Goal: Task Accomplishment & Management: Manage account settings

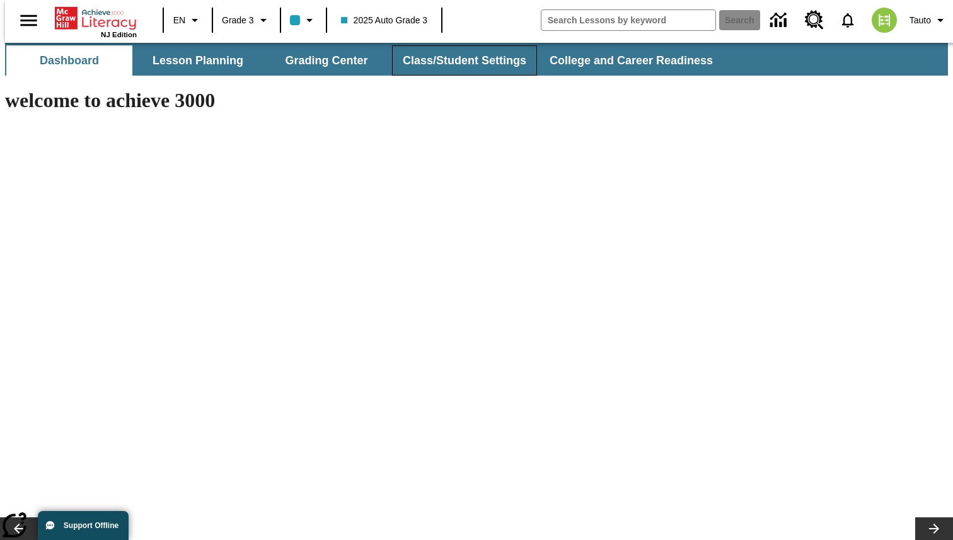
click at [465, 50] on button "Class/Student Settings" at bounding box center [464, 60] width 145 height 30
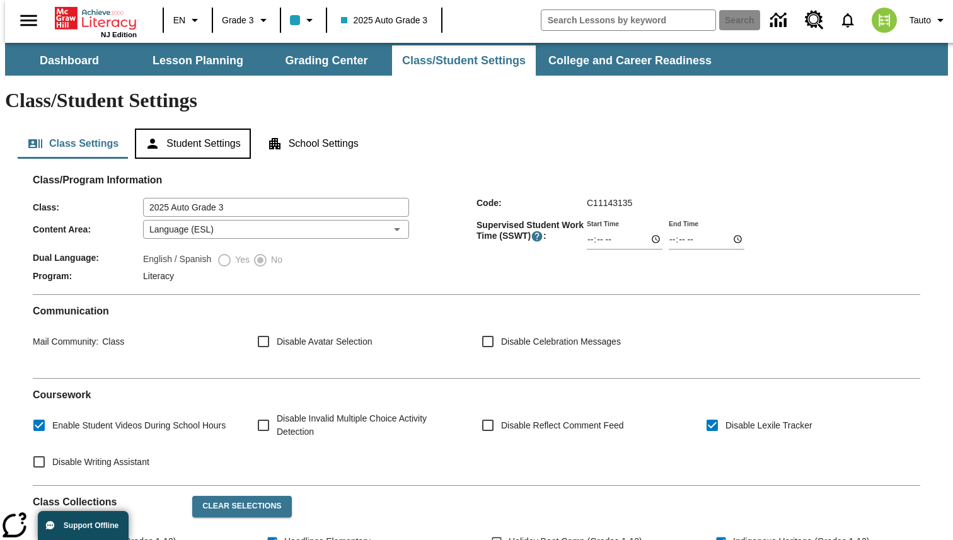
click at [181, 129] on button "Student Settings" at bounding box center [192, 144] width 115 height 30
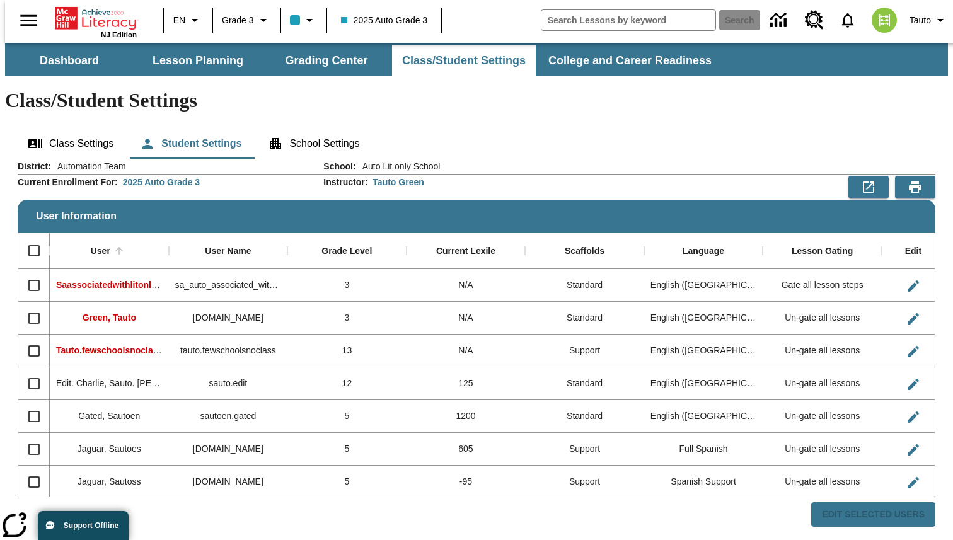
scroll to position [1, 0]
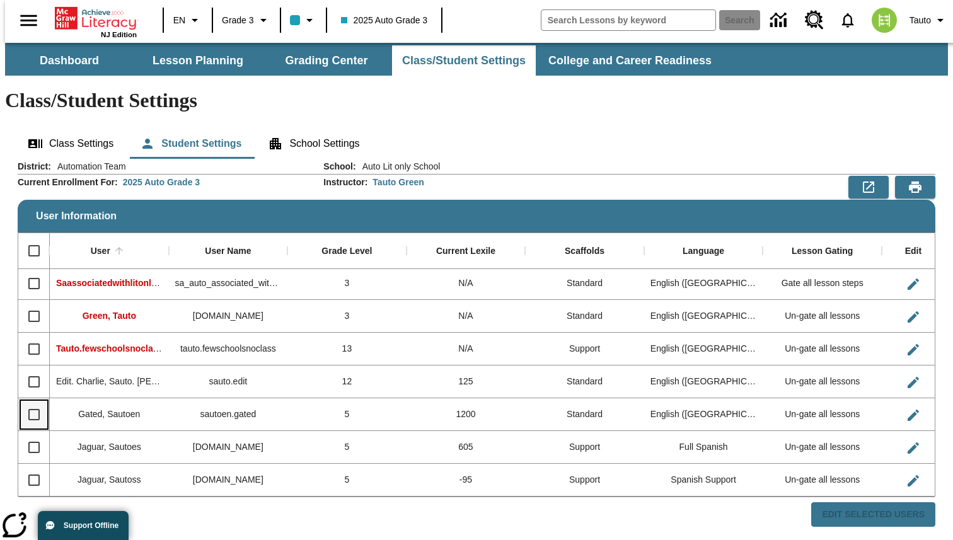
click at [32, 402] on input "Select row" at bounding box center [34, 415] width 26 height 26
checkbox input "true"
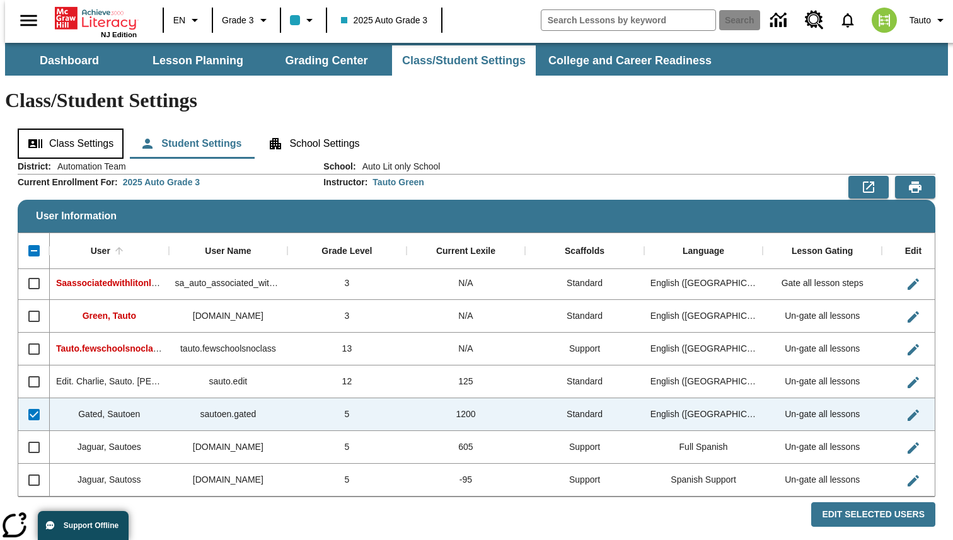
click at [83, 129] on button "Class Settings" at bounding box center [71, 144] width 106 height 30
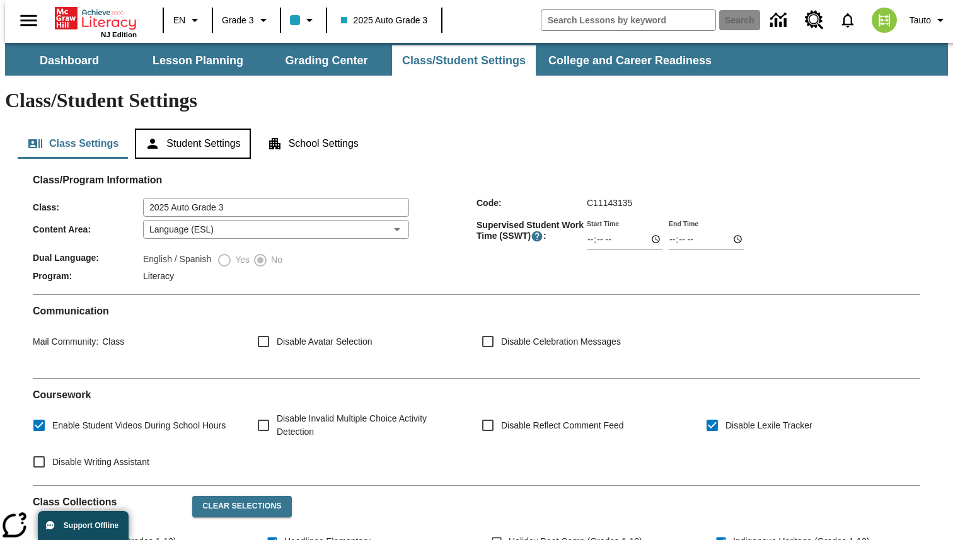
click at [207, 129] on button "Student Settings" at bounding box center [192, 144] width 115 height 30
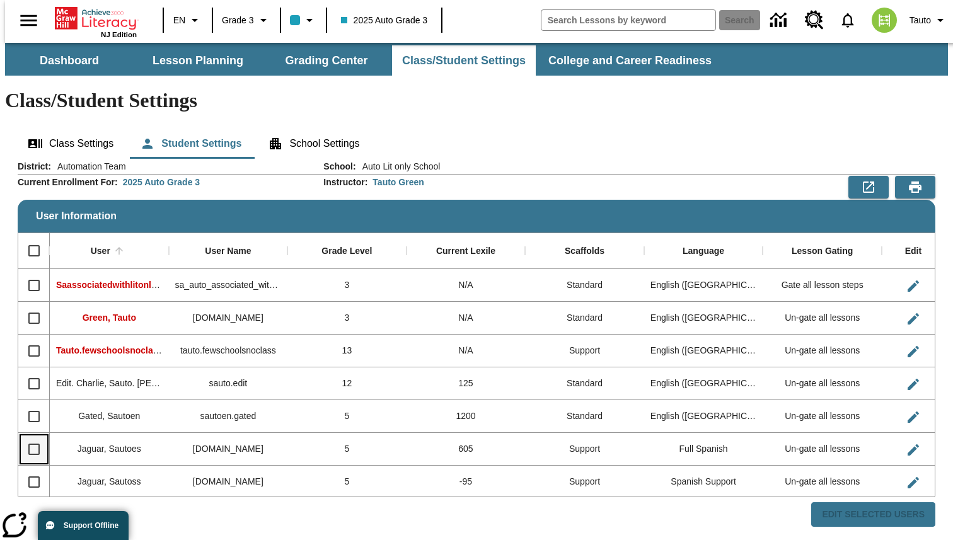
click at [30, 436] on input "Select row" at bounding box center [34, 449] width 26 height 26
checkbox input "true"
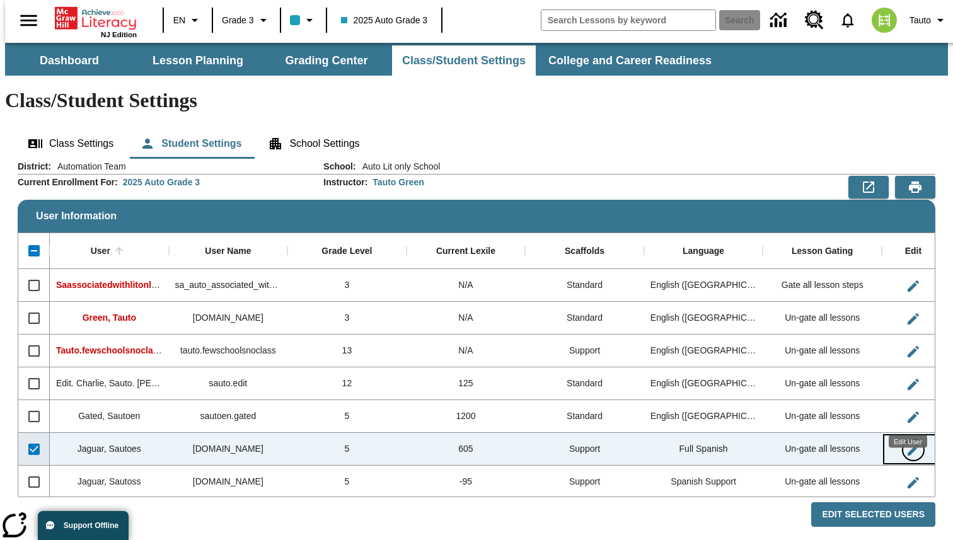
click at [912, 443] on icon "Edit User" at bounding box center [913, 450] width 15 height 15
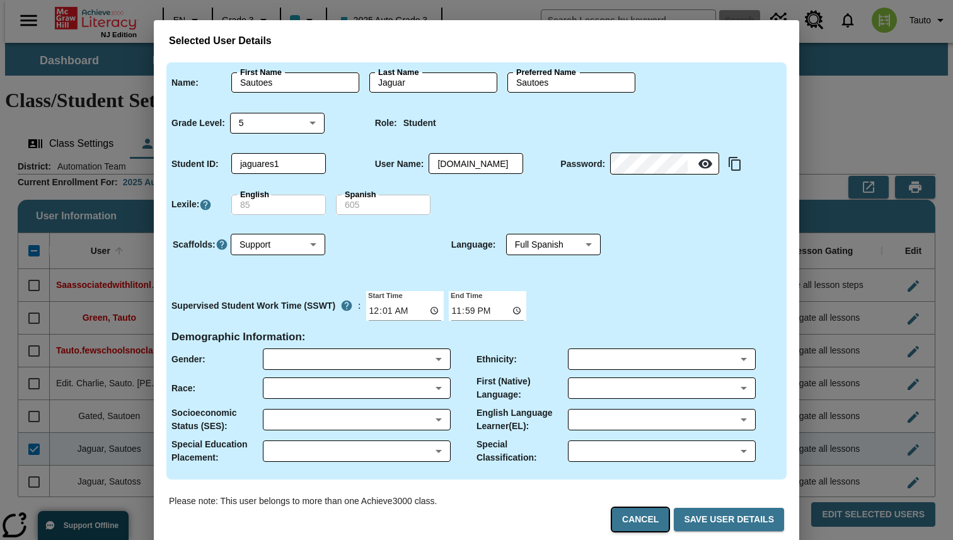
click at [646, 528] on button "Cancel" at bounding box center [640, 519] width 57 height 23
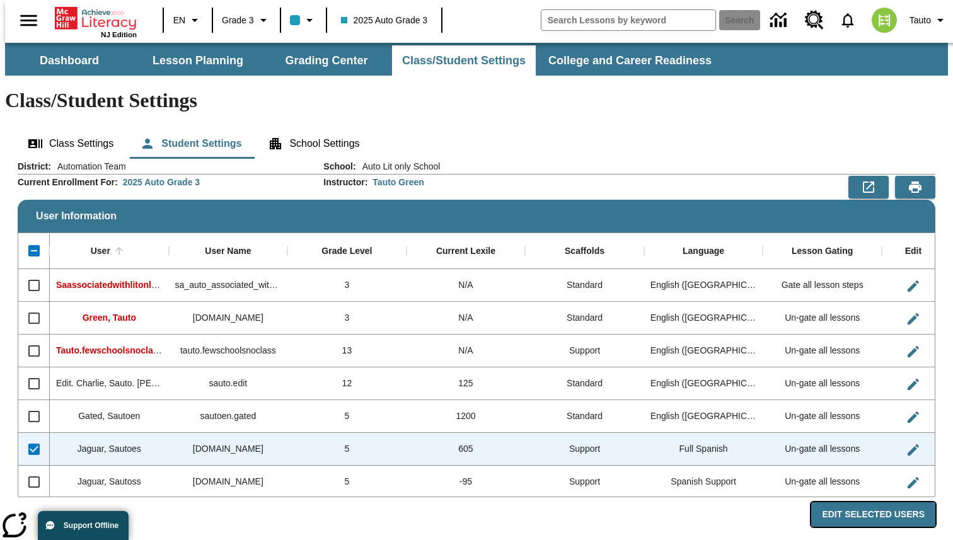
click at [885, 503] on button "Edit Selected Users" at bounding box center [874, 515] width 124 height 25
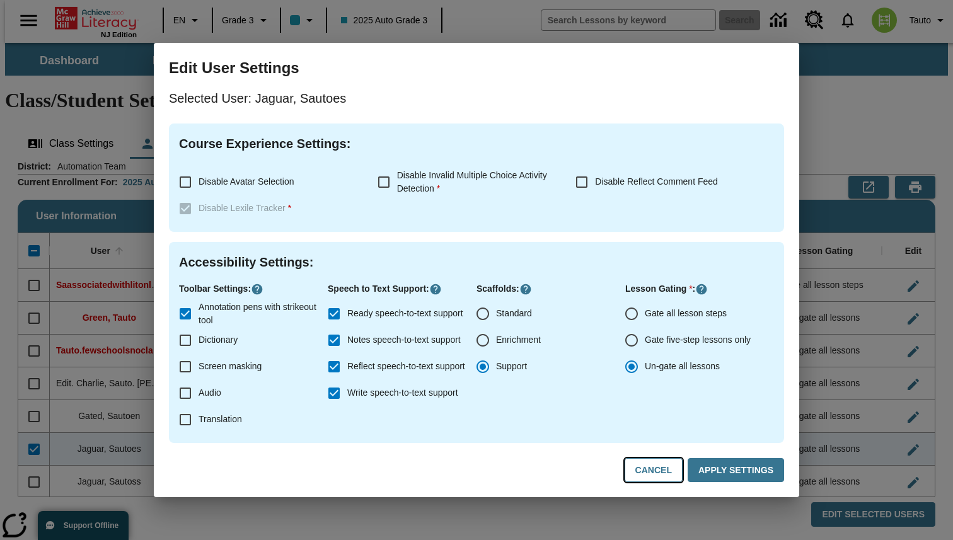
click at [663, 468] on button "Cancel" at bounding box center [654, 470] width 58 height 25
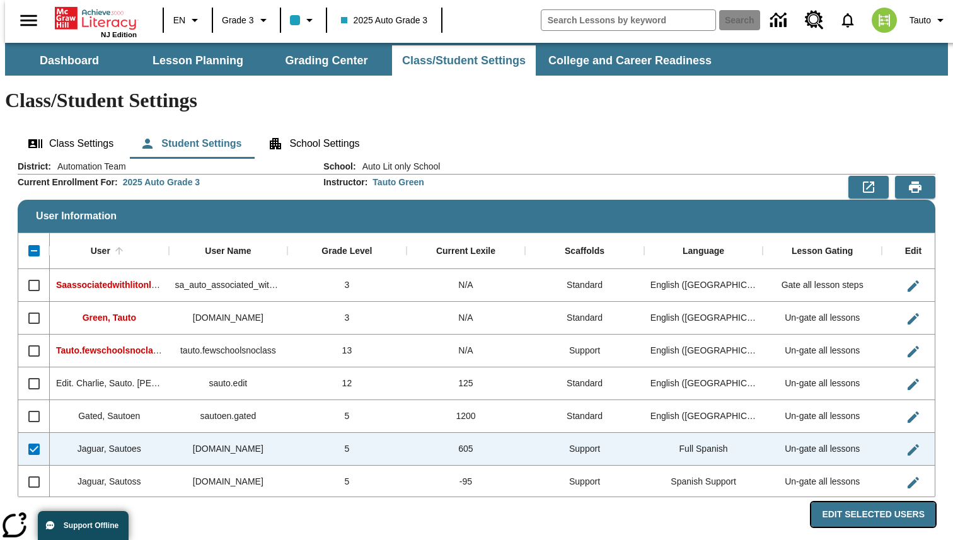
click at [887, 503] on button "Edit Selected Users" at bounding box center [874, 515] width 124 height 25
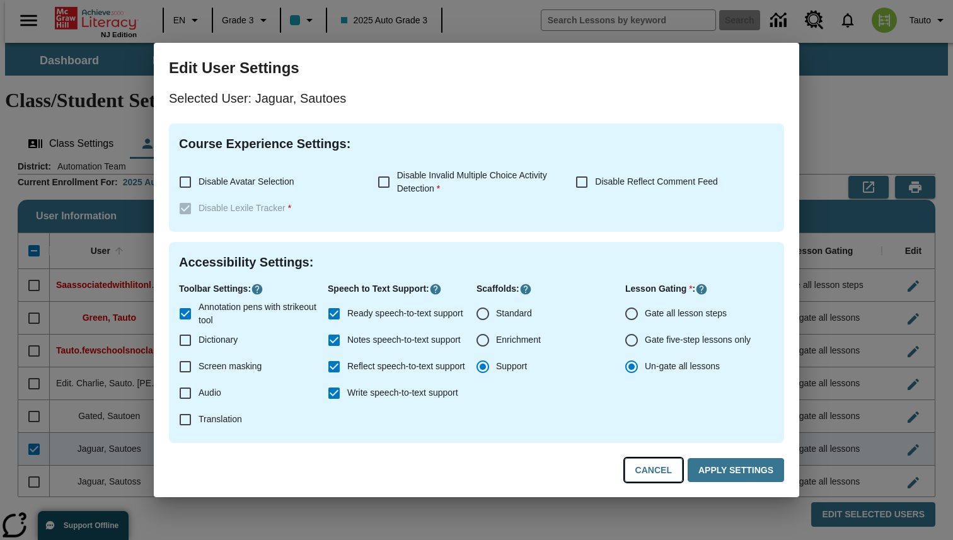
click at [663, 468] on button "Cancel" at bounding box center [654, 470] width 58 height 25
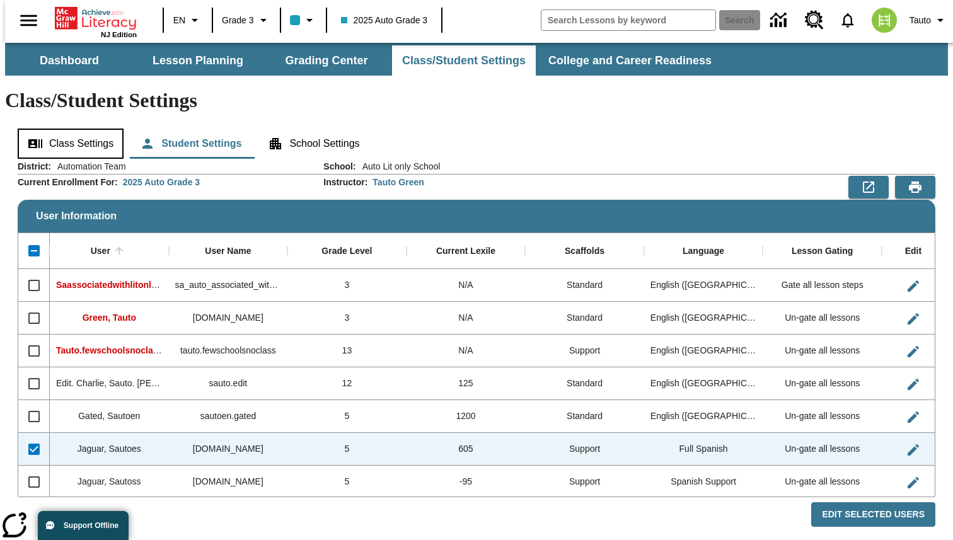
click at [98, 129] on button "Class Settings" at bounding box center [71, 144] width 106 height 30
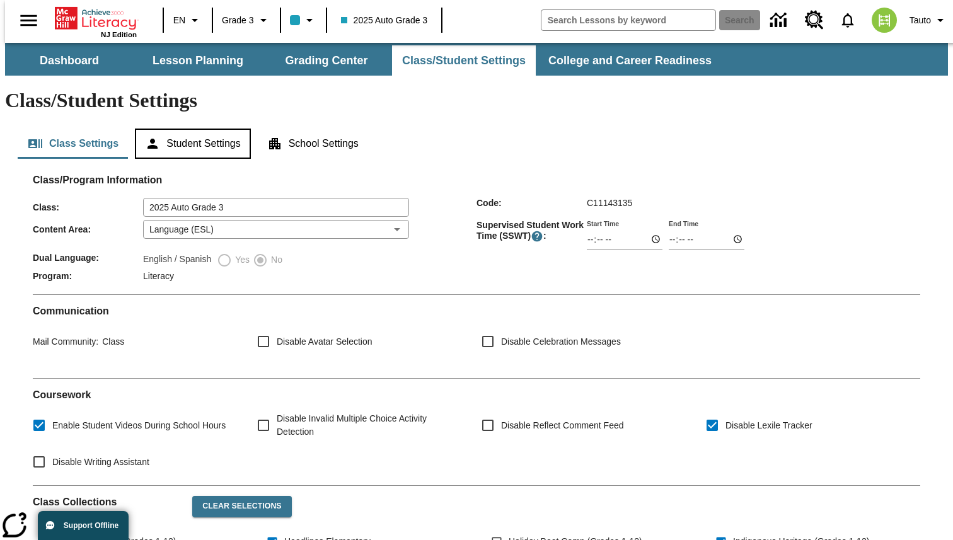
click at [220, 129] on button "Student Settings" at bounding box center [192, 144] width 115 height 30
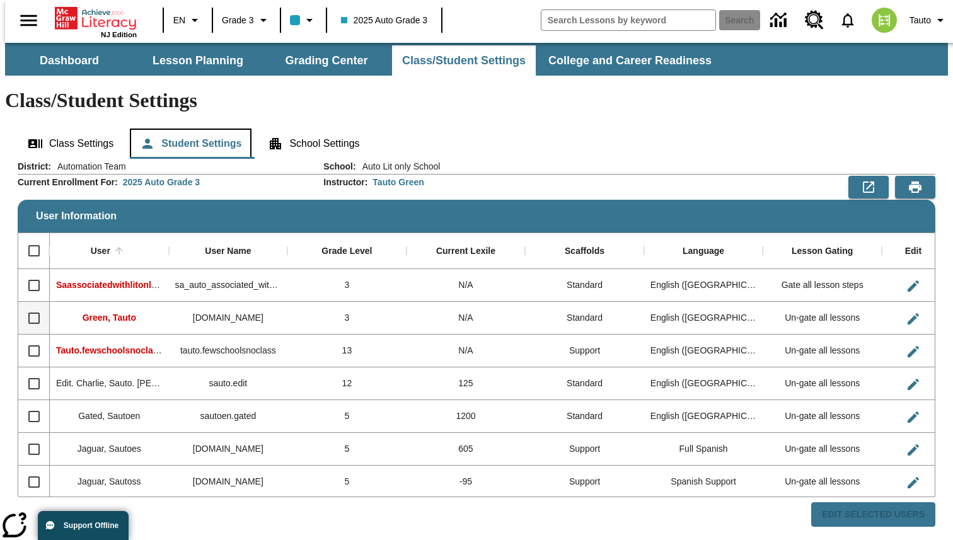
scroll to position [1, 0]
